Goal: Transaction & Acquisition: Obtain resource

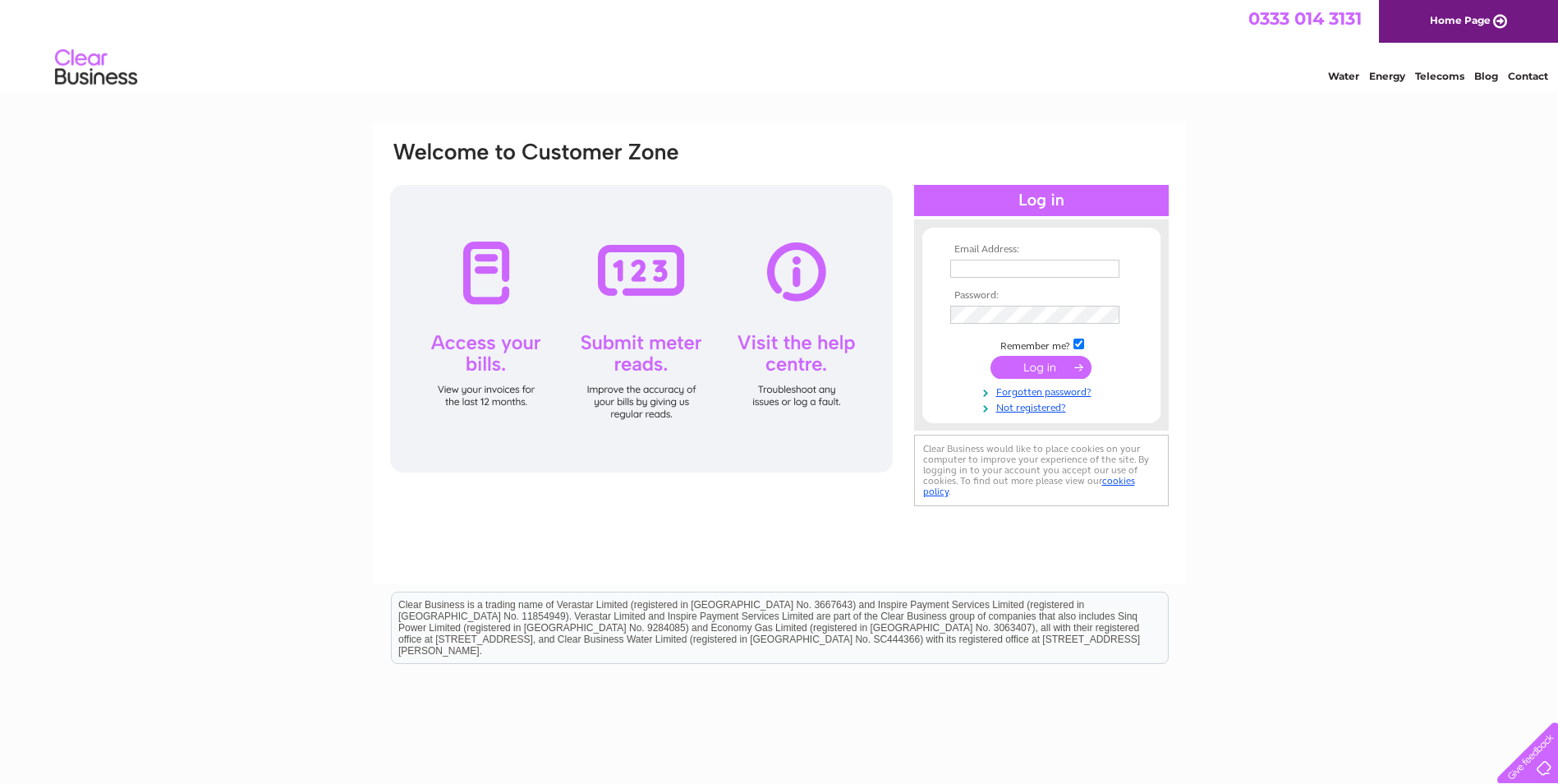
type input "[EMAIL_ADDRESS][DOMAIN_NAME]"
click at [1026, 366] on input "submit" at bounding box center [1041, 367] width 101 height 23
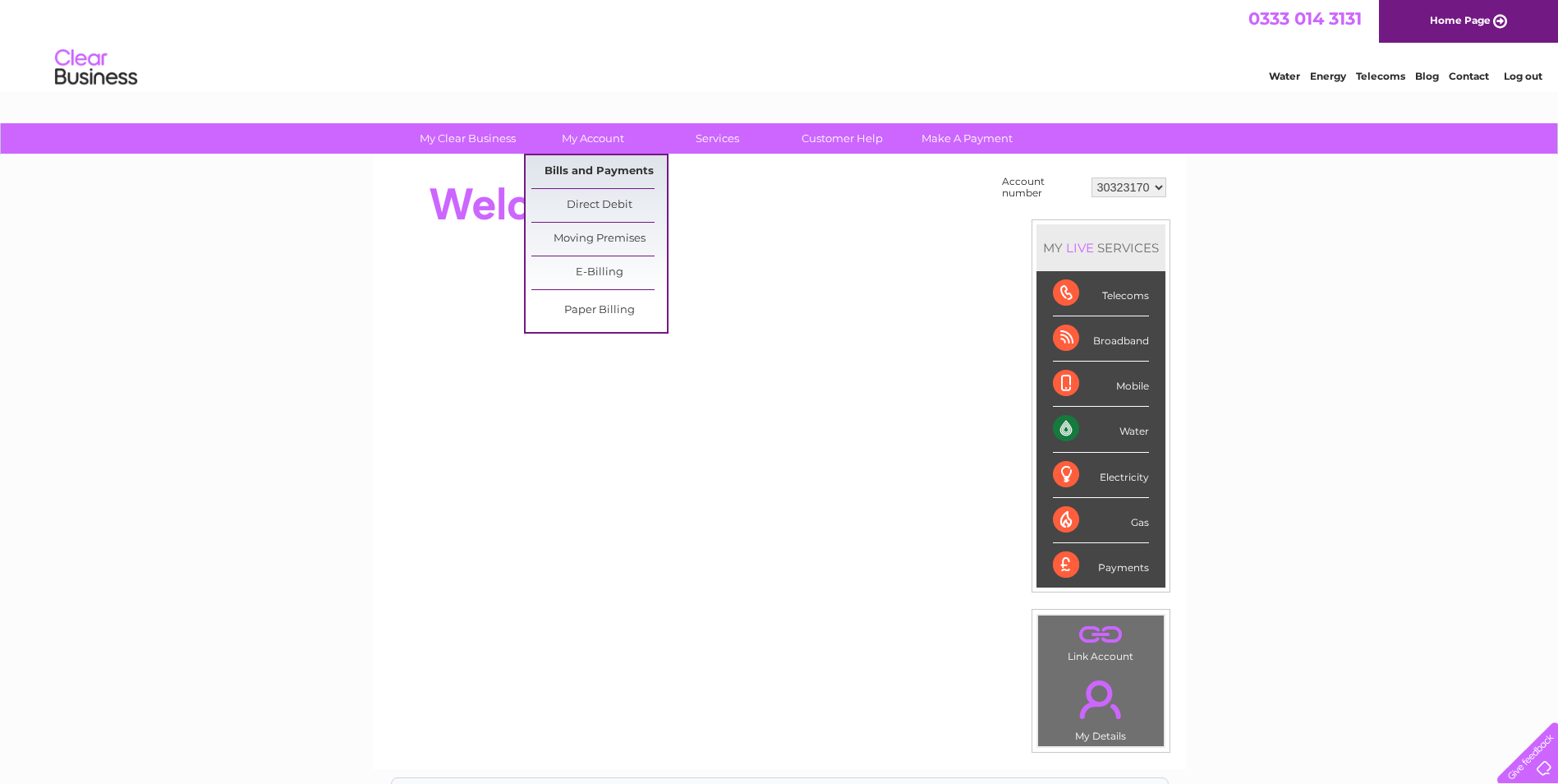
click at [616, 172] on link "Bills and Payments" at bounding box center [599, 172] width 135 height 33
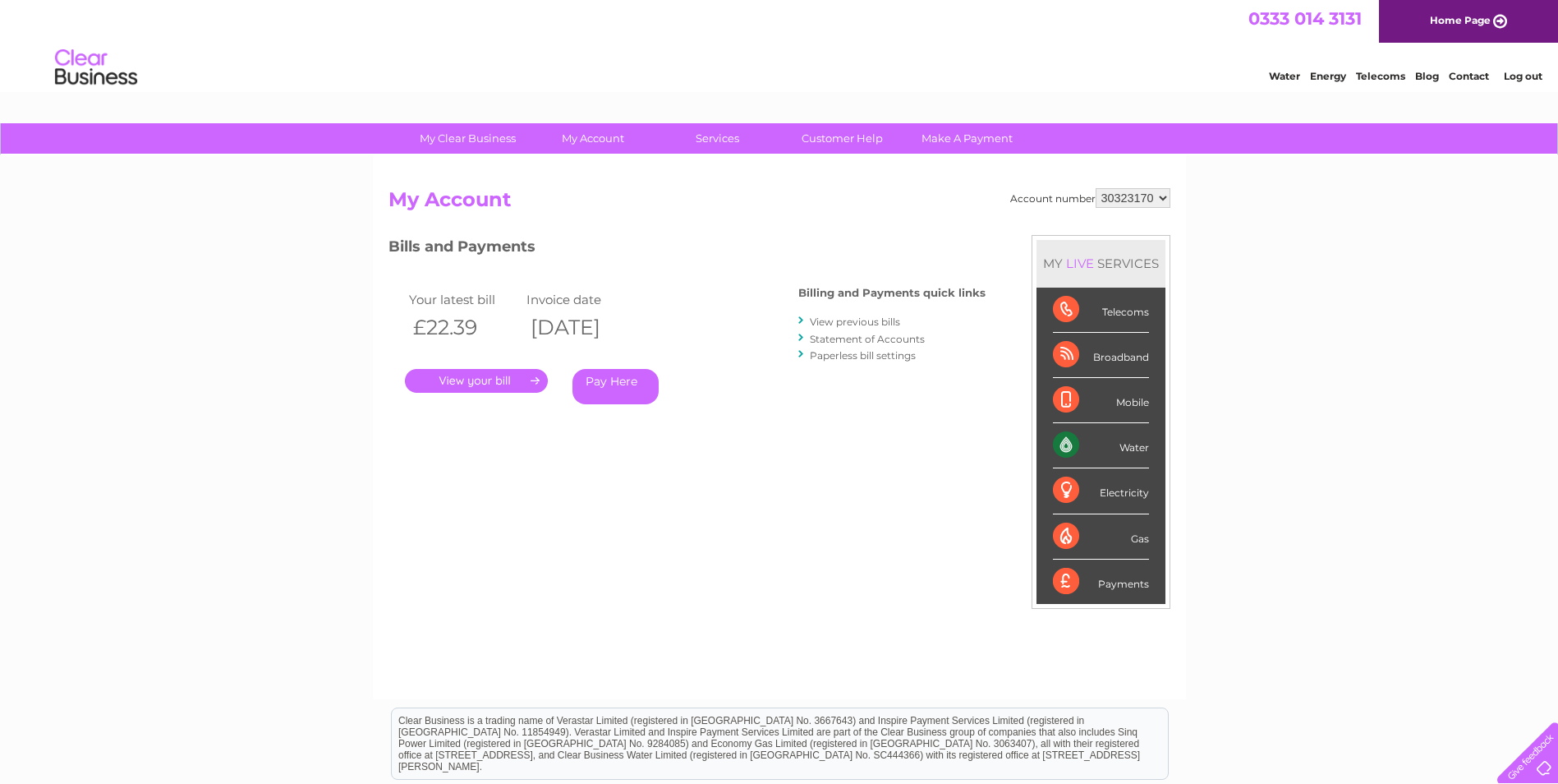
click at [506, 377] on link "." at bounding box center [476, 380] width 143 height 24
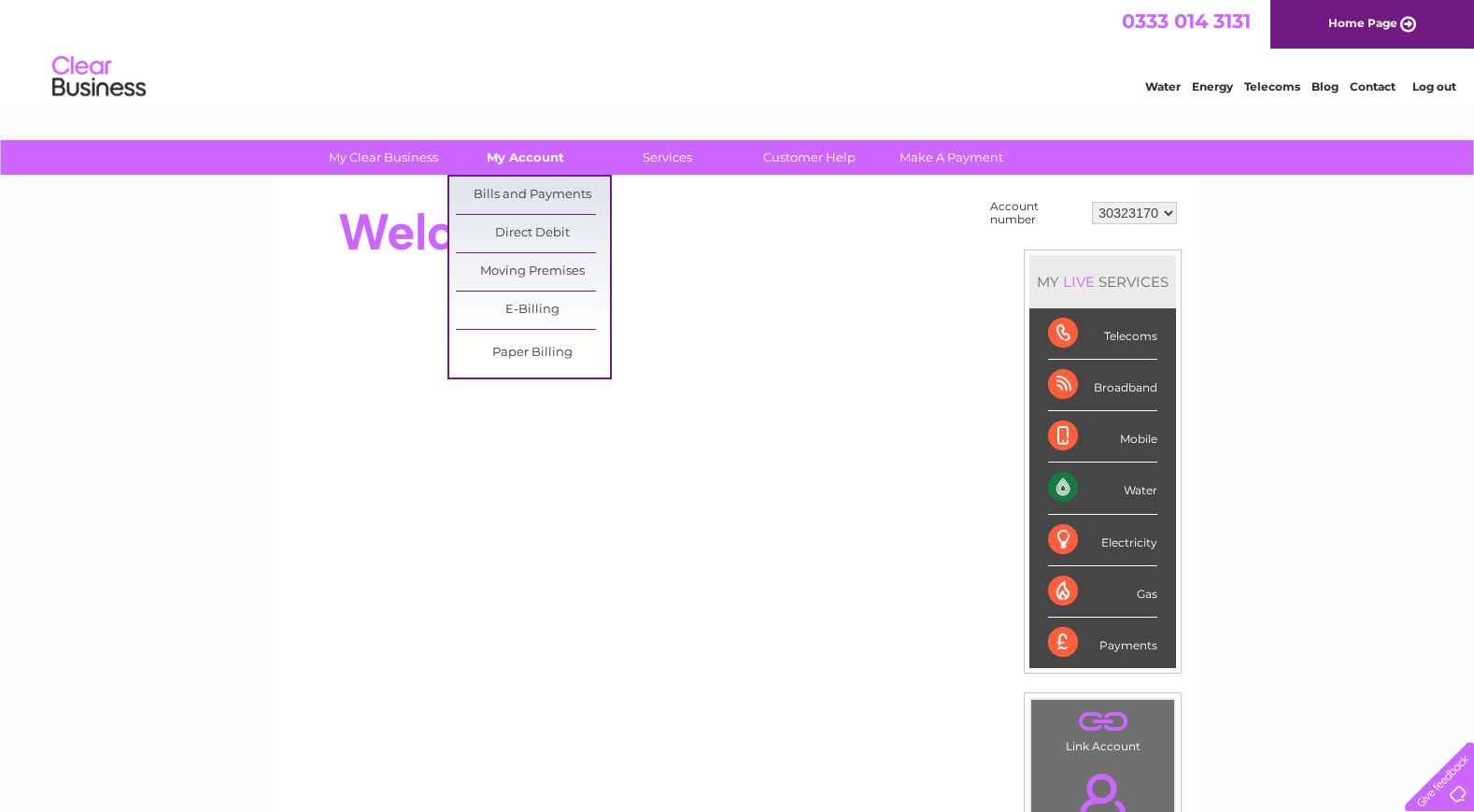
click at [523, 159] on link "My Account" at bounding box center [525, 157] width 154 height 34
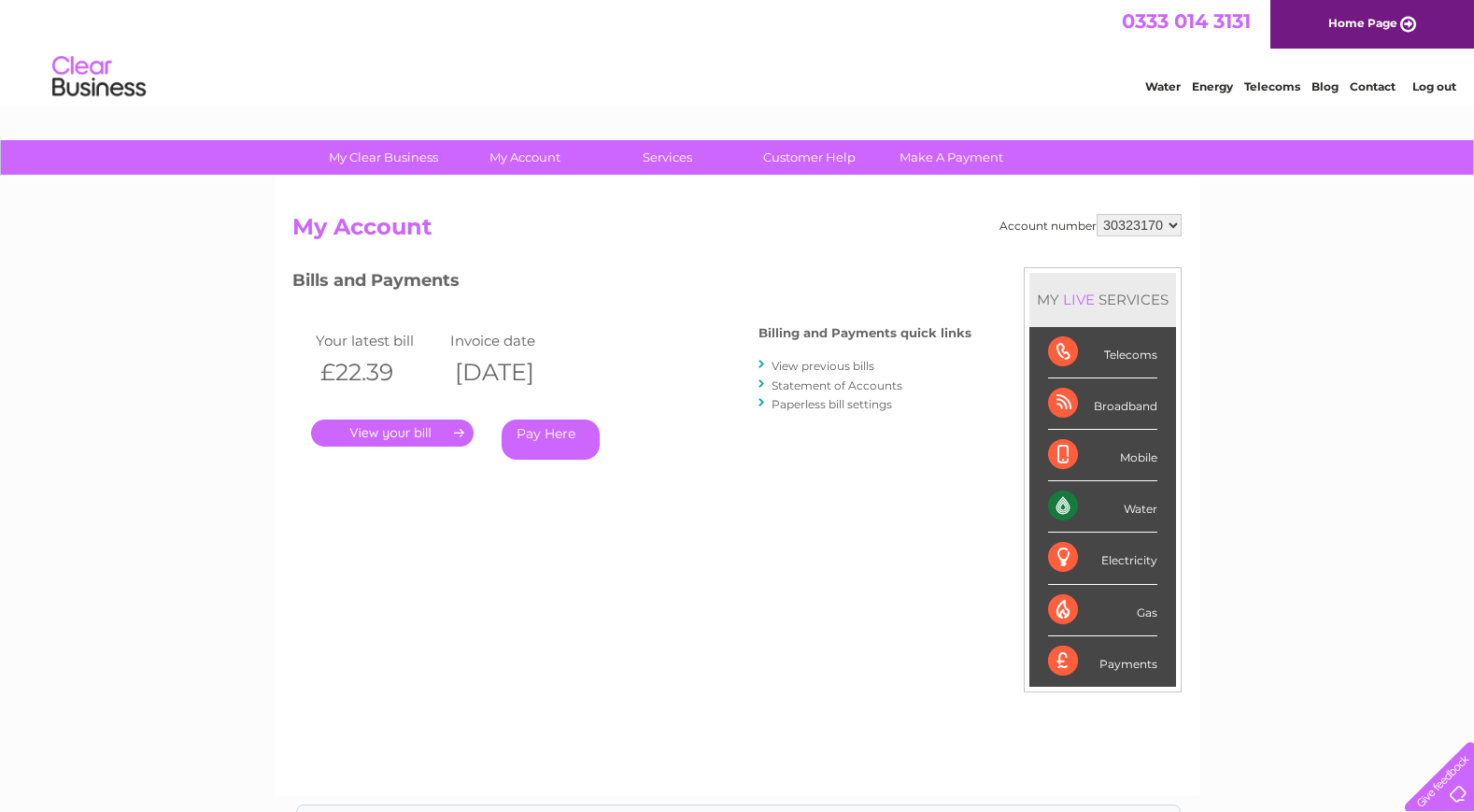
click at [389, 434] on link "." at bounding box center [392, 432] width 163 height 27
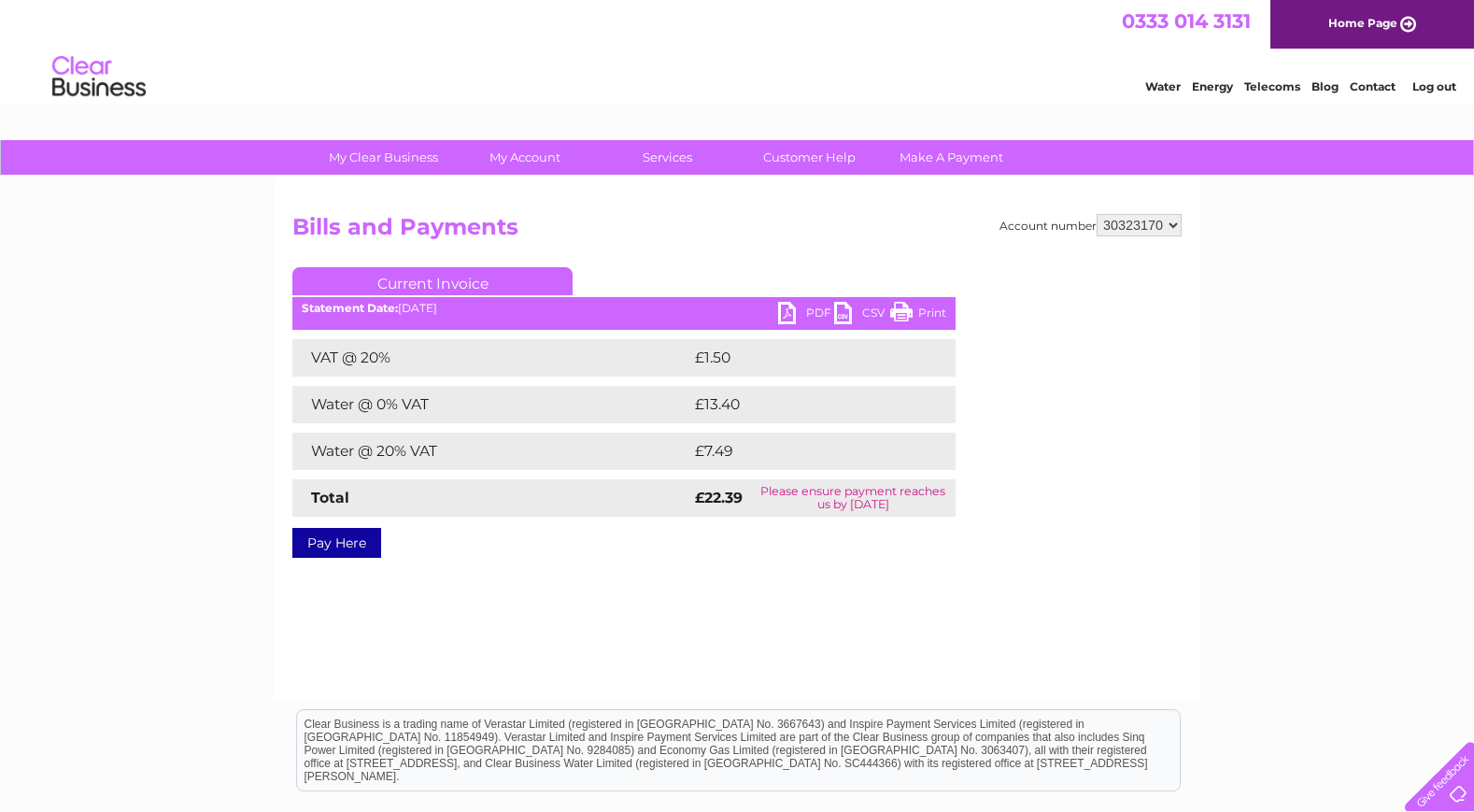
click at [792, 308] on link "PDF" at bounding box center [805, 315] width 56 height 27
